Goal: Transaction & Acquisition: Subscribe to service/newsletter

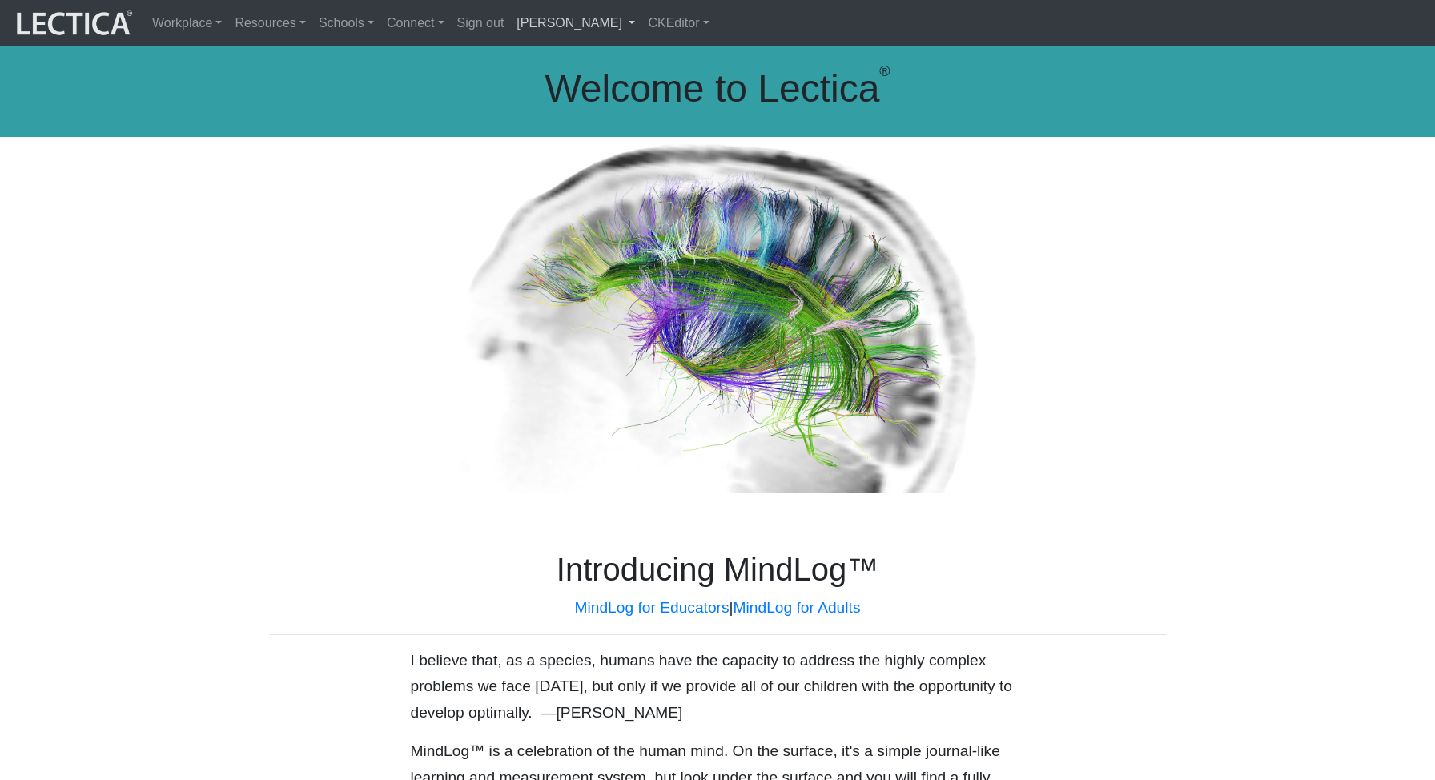
click at [585, 23] on link "[PERSON_NAME]" at bounding box center [575, 23] width 131 height 34
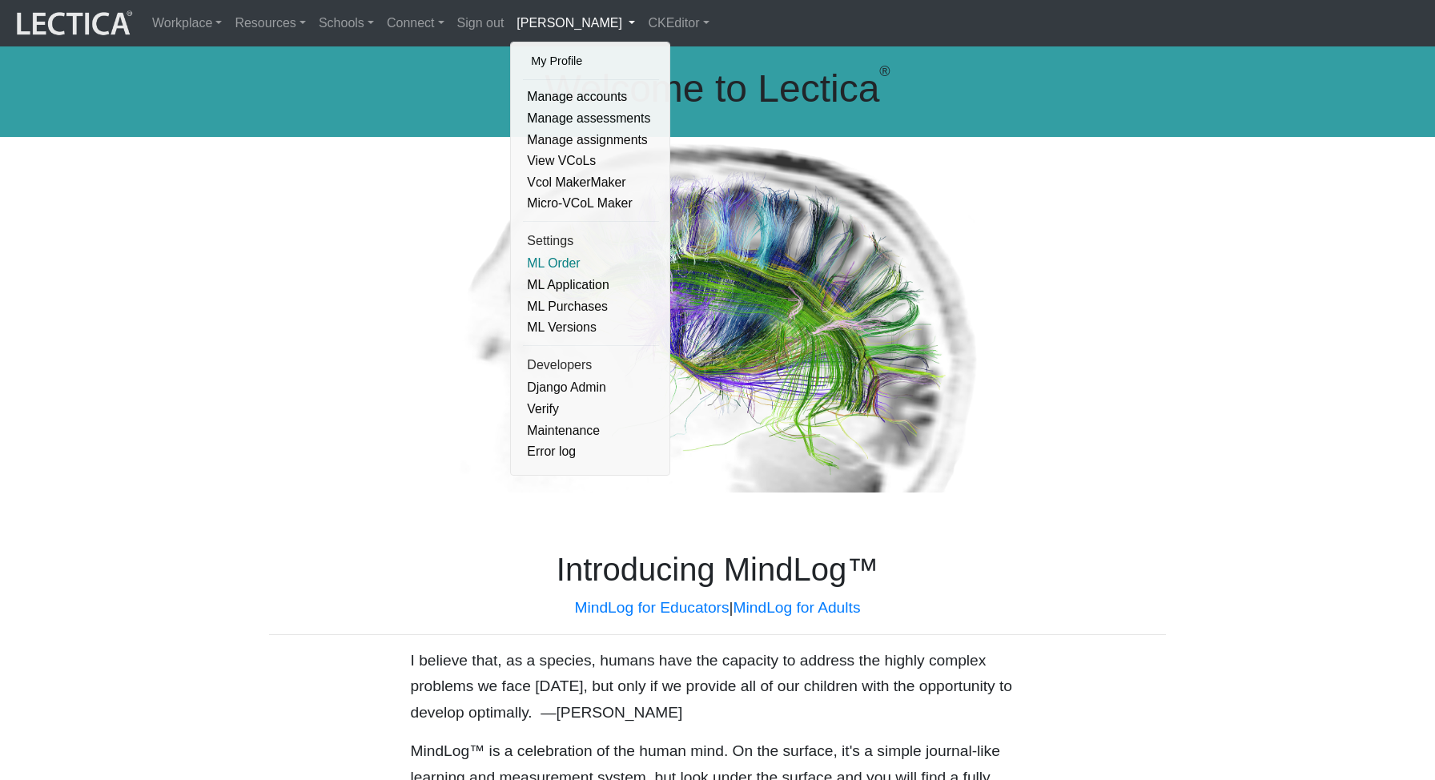
click at [541, 263] on link "ML Order" at bounding box center [591, 264] width 136 height 22
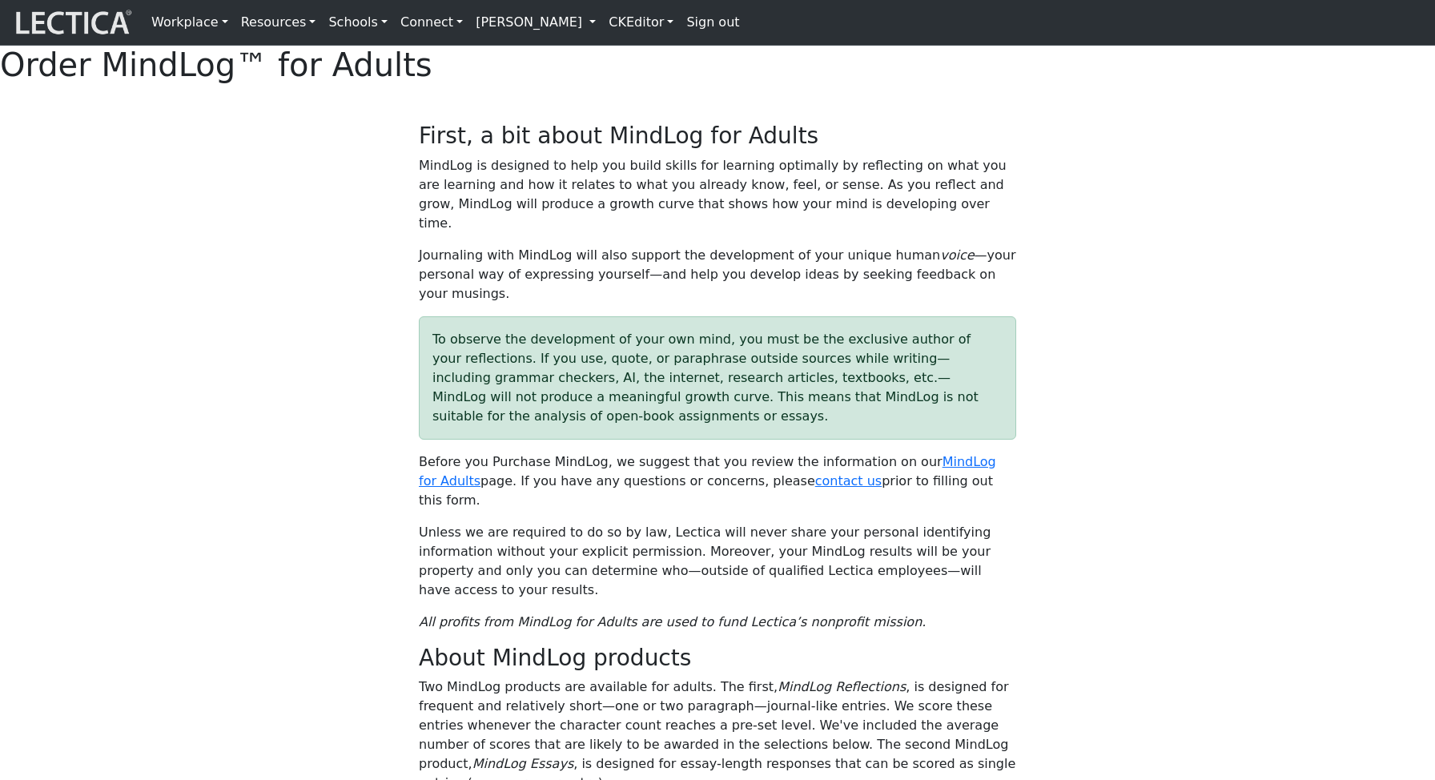
select select "1985"
select select "02"
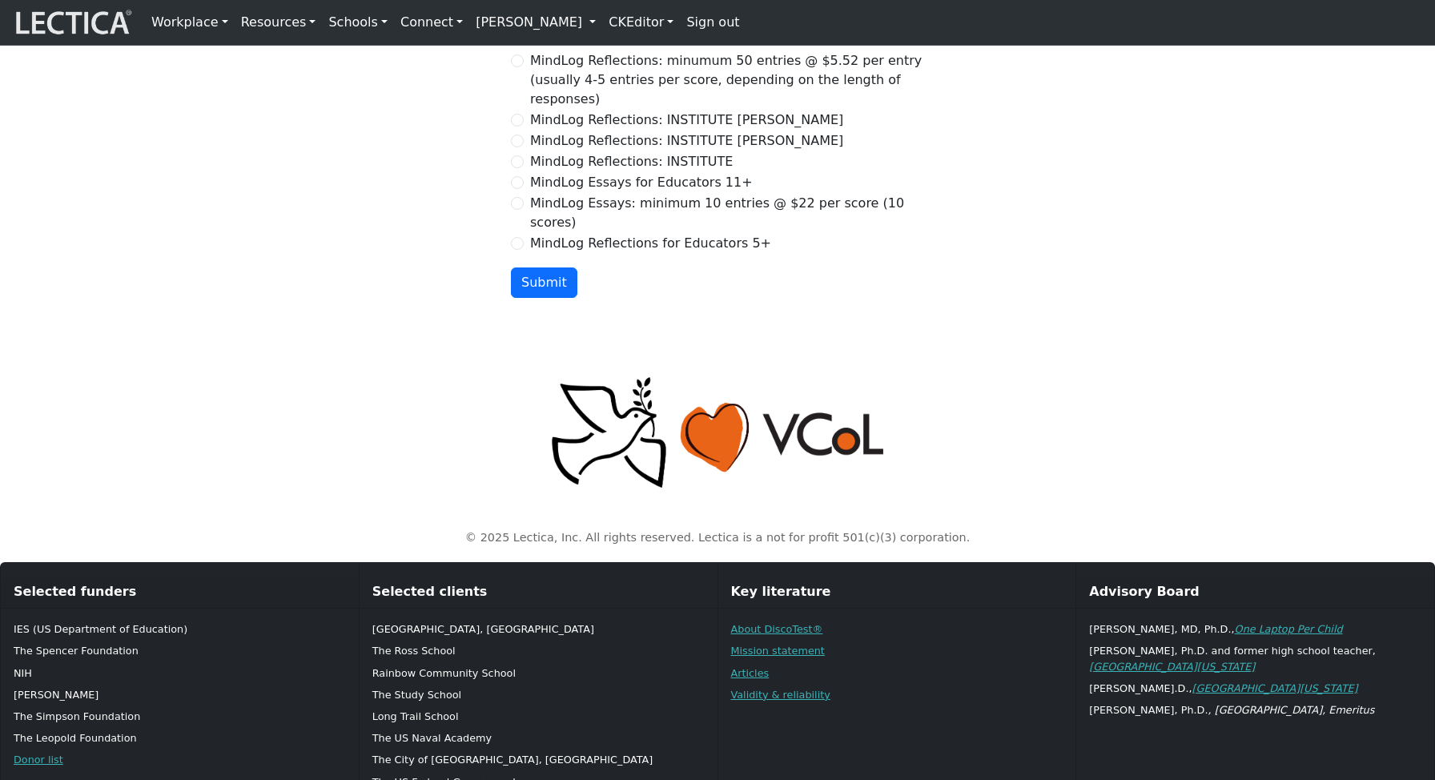
scroll to position [1760, 0]
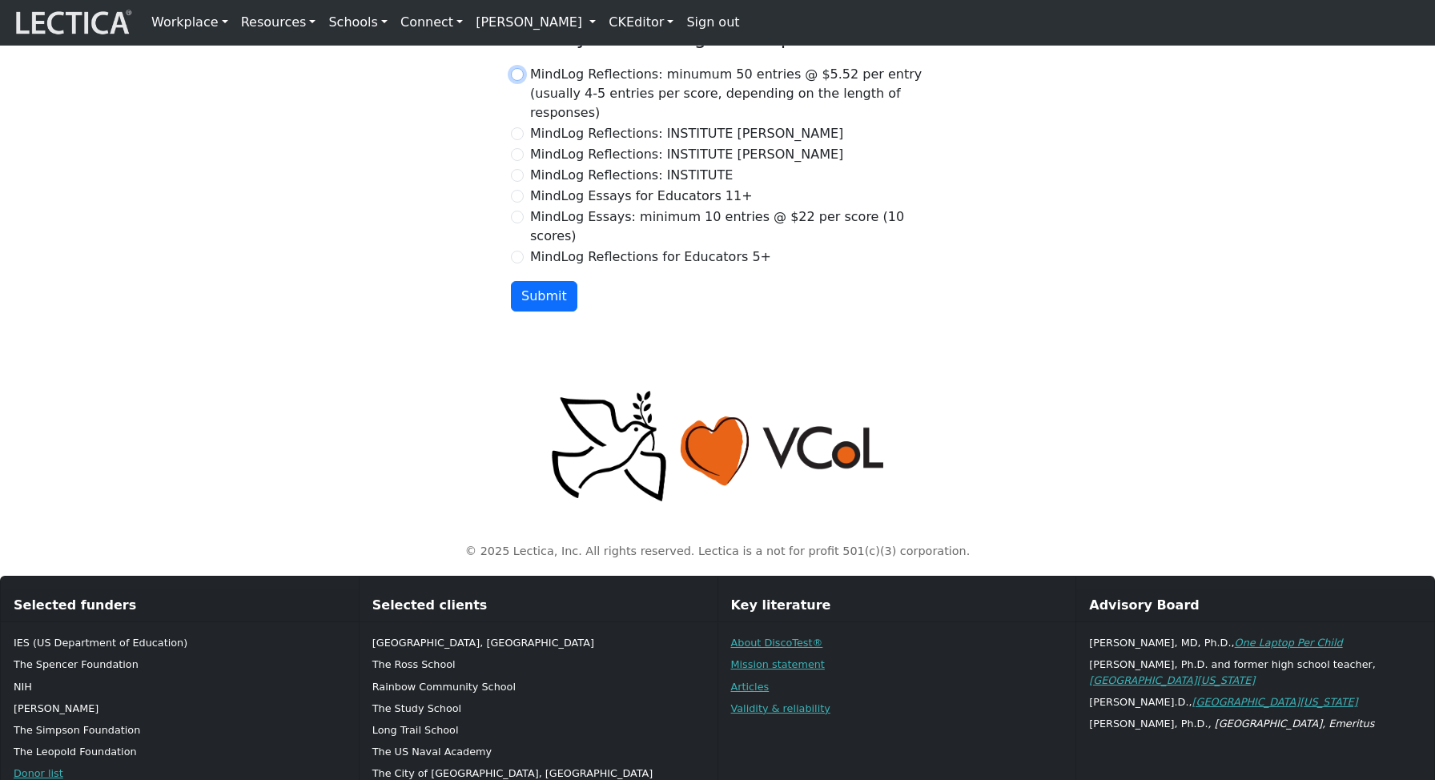
click at [519, 81] on input "MindLog Reflections: minumum 50 entries @ $5.52 per entry (usually 4-5 entries …" at bounding box center [517, 74] width 13 height 13
radio input "true"
click at [913, 122] on label "MindLog Reflections: minumum 50 entries @ $5.52 per entry (usually 4-5 entries …" at bounding box center [727, 94] width 394 height 58
click at [524, 81] on input "MindLog Reflections: minumum 50 entries @ $5.52 per entry (usually 4-5 entries …" at bounding box center [517, 74] width 13 height 13
